Goal: Information Seeking & Learning: Learn about a topic

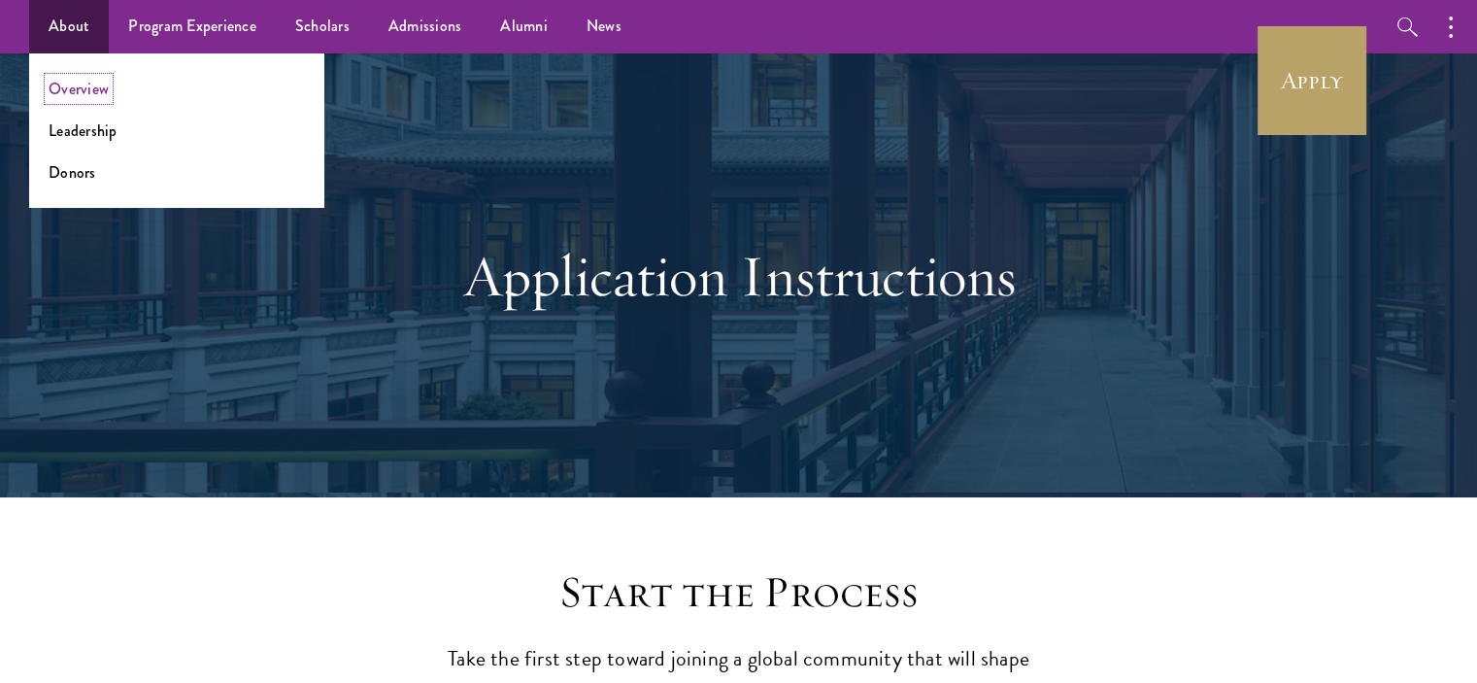
click at [69, 94] on link "Overview" at bounding box center [79, 89] width 60 height 22
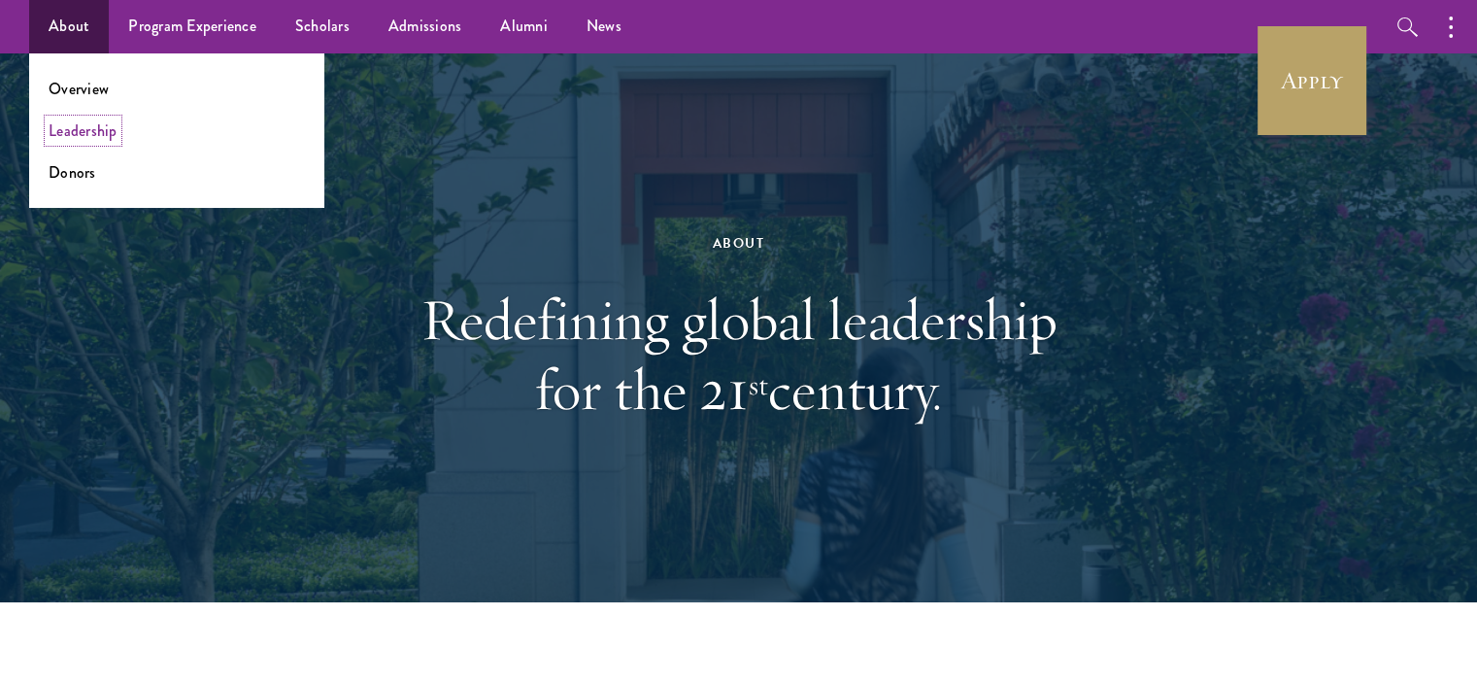
click at [74, 127] on link "Leadership" at bounding box center [83, 130] width 69 height 22
